Goal: Transaction & Acquisition: Purchase product/service

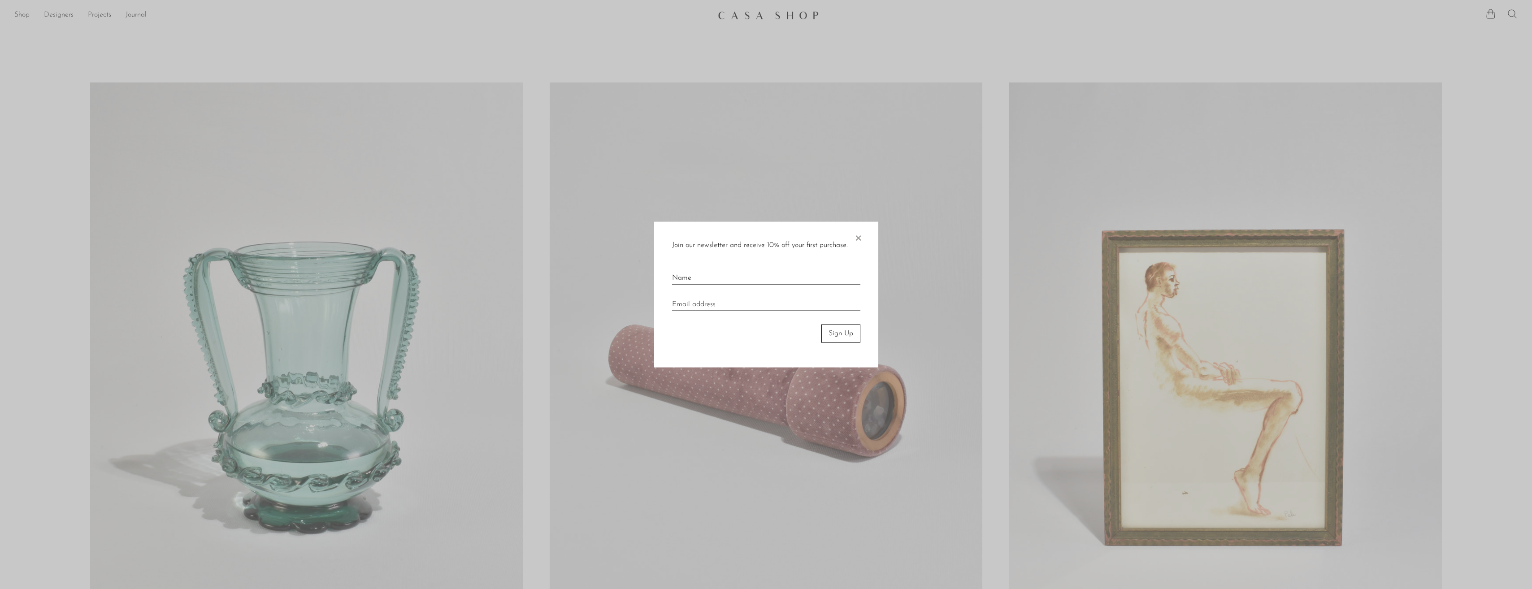
click at [864, 238] on div "Join our newsletter and receive 10% off your first purchase. × Sign Up" at bounding box center [766, 295] width 224 height 146
click at [86, 35] on div at bounding box center [766, 294] width 1532 height 589
click at [855, 237] on span "×" at bounding box center [858, 236] width 9 height 29
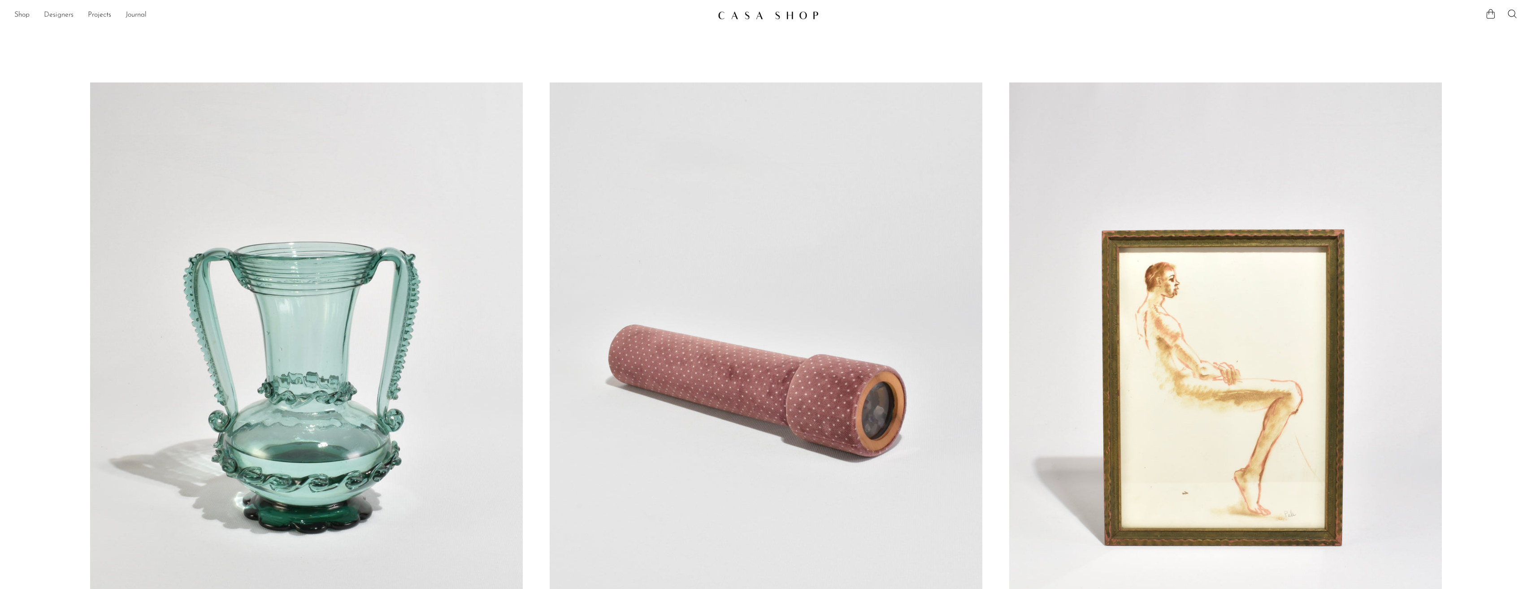
click at [60, 11] on link "Designers" at bounding box center [59, 15] width 30 height 12
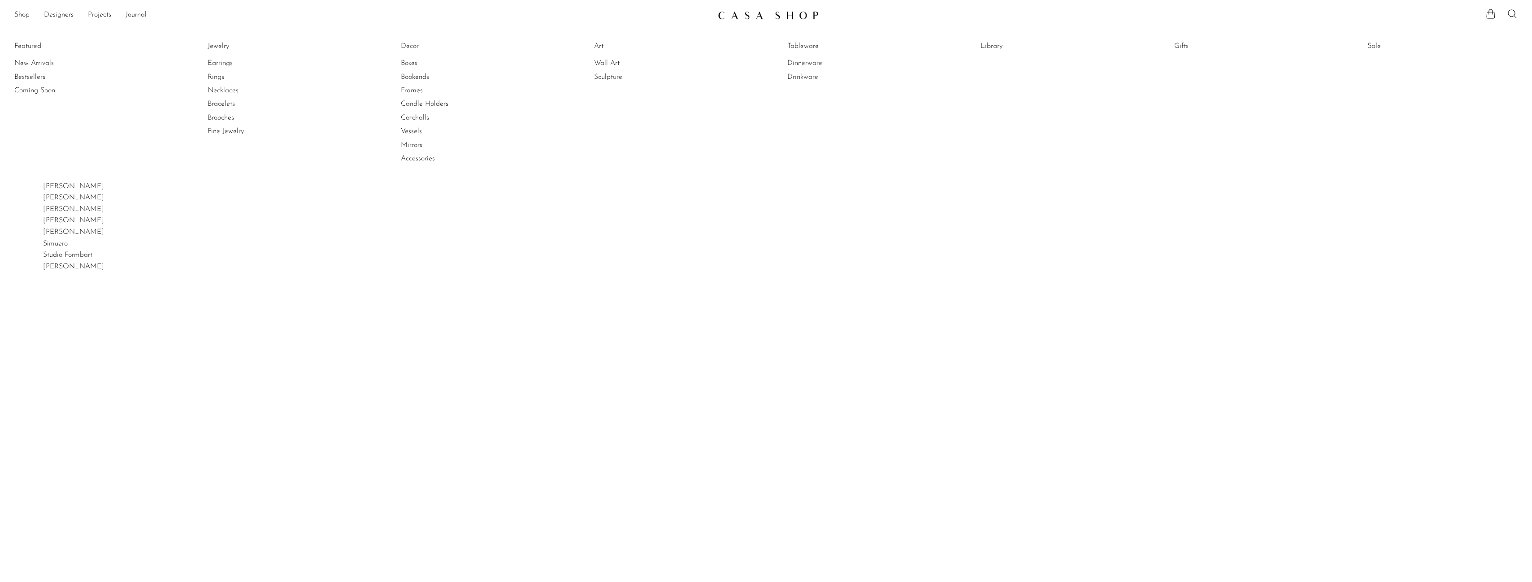
click at [810, 77] on link "Drinkware" at bounding box center [820, 77] width 67 height 10
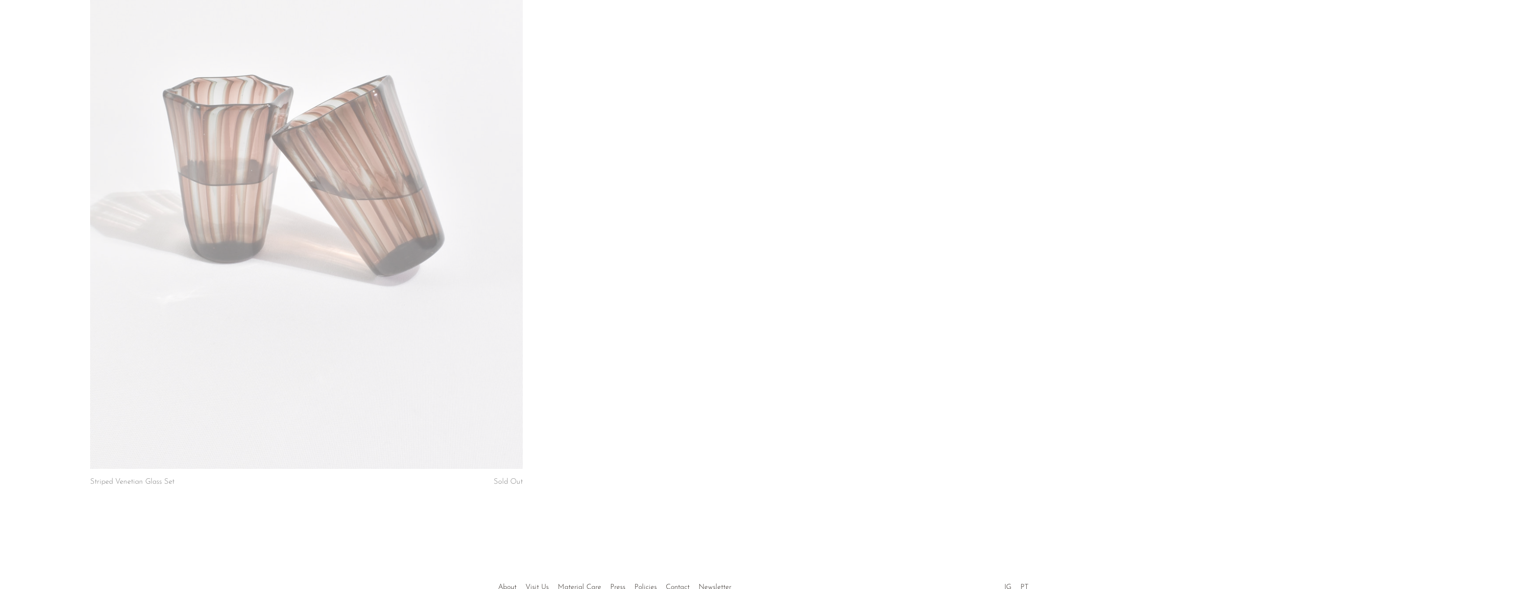
scroll to position [2869, 0]
